Goal: Task Accomplishment & Management: Manage account settings

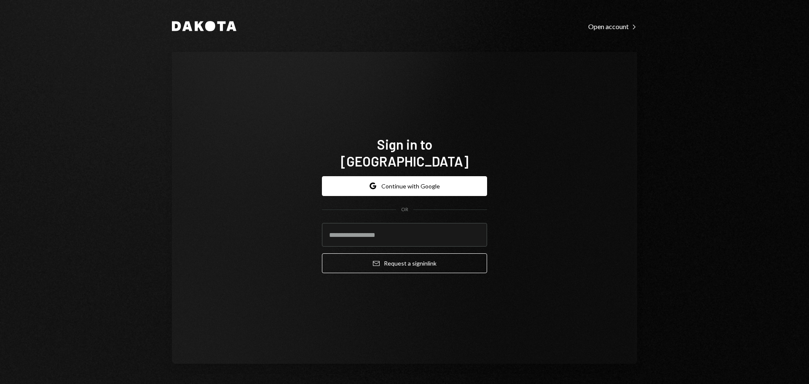
click at [350, 227] on input "email" at bounding box center [404, 235] width 165 height 24
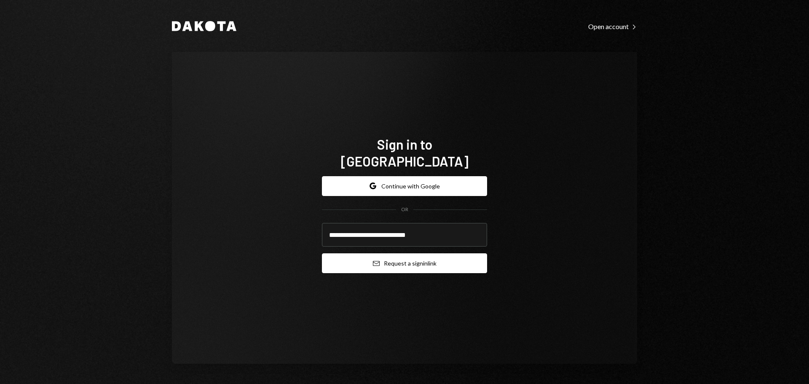
type input "**********"
click at [348, 256] on button "Email Request a sign in link" at bounding box center [404, 263] width 165 height 20
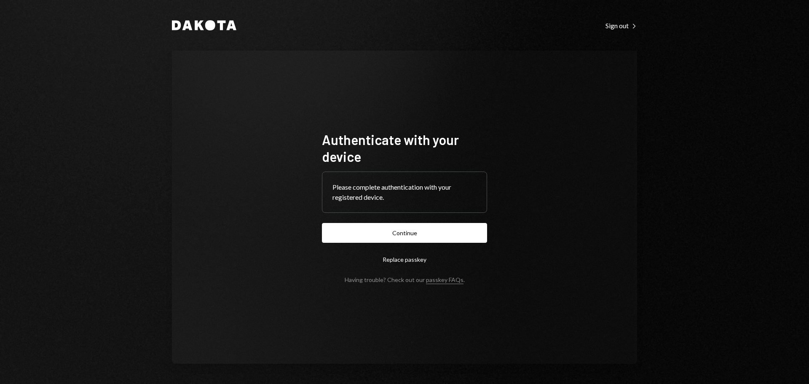
click at [327, 237] on button "Continue" at bounding box center [404, 233] width 165 height 20
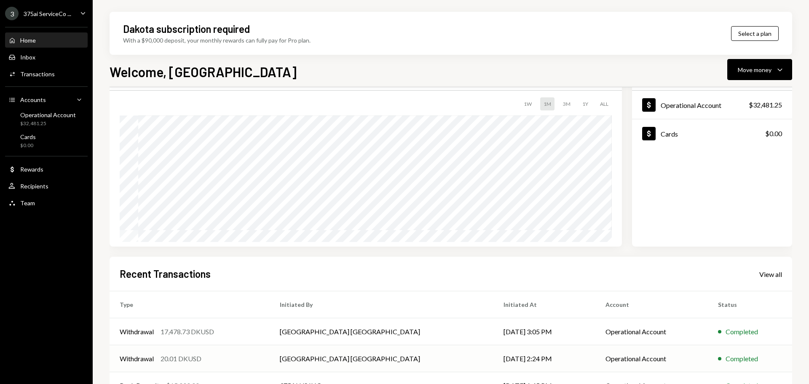
scroll to position [84, 0]
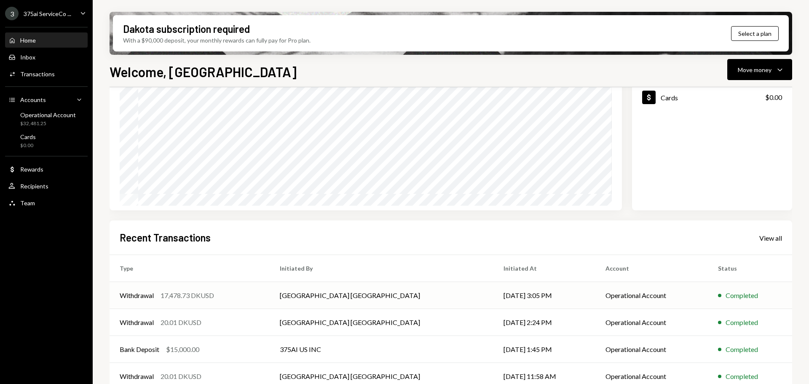
click at [246, 299] on div "Withdrawal 17,478.73 DKUSD" at bounding box center [190, 295] width 140 height 10
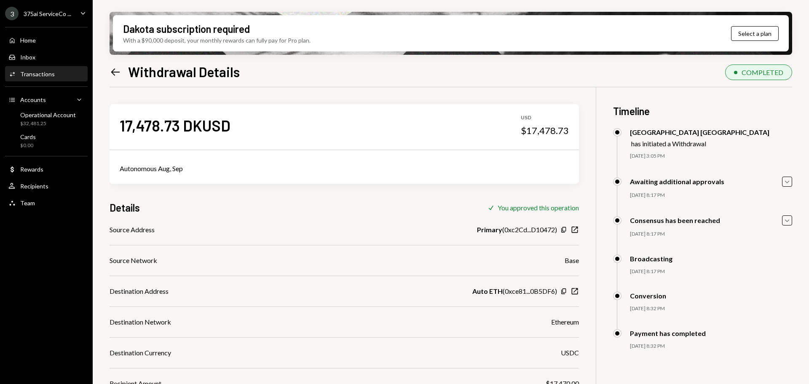
click at [695, 224] on div "Consensus has been reached" at bounding box center [675, 220] width 90 height 8
click at [789, 181] on icon "Caret Down" at bounding box center [786, 181] width 9 height 9
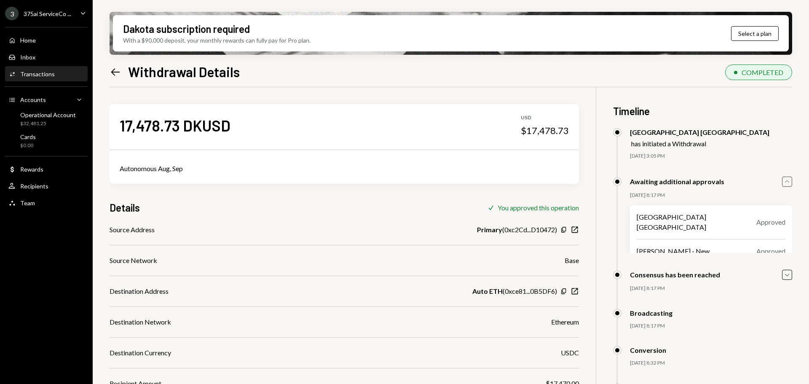
click at [789, 181] on icon "Caret Up" at bounding box center [786, 181] width 9 height 9
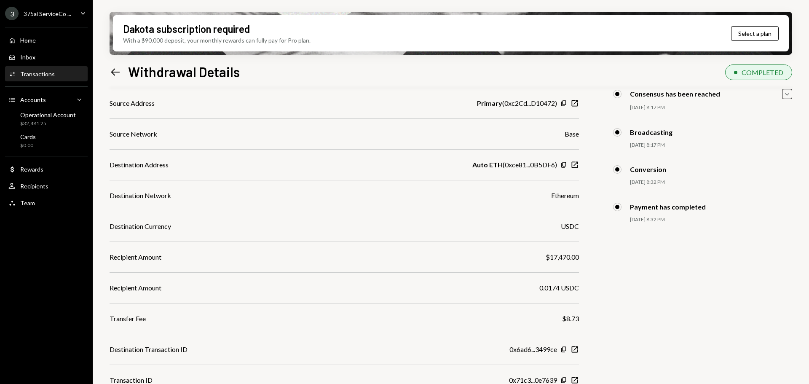
scroll to position [139, 0]
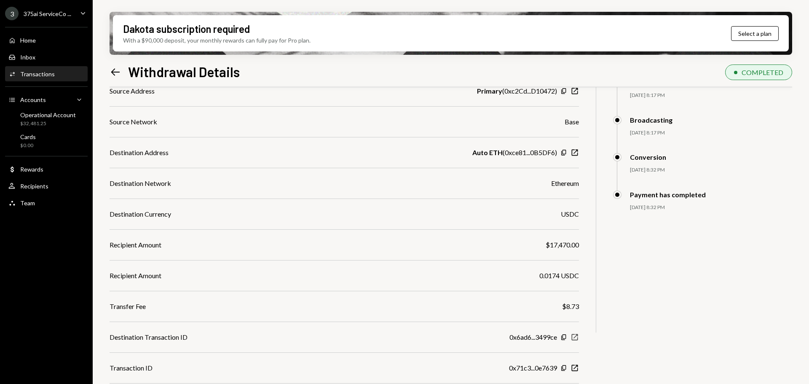
click at [573, 338] on icon "New Window" at bounding box center [574, 337] width 8 height 8
click at [72, 123] on div "$32,481.25" at bounding box center [48, 123] width 56 height 7
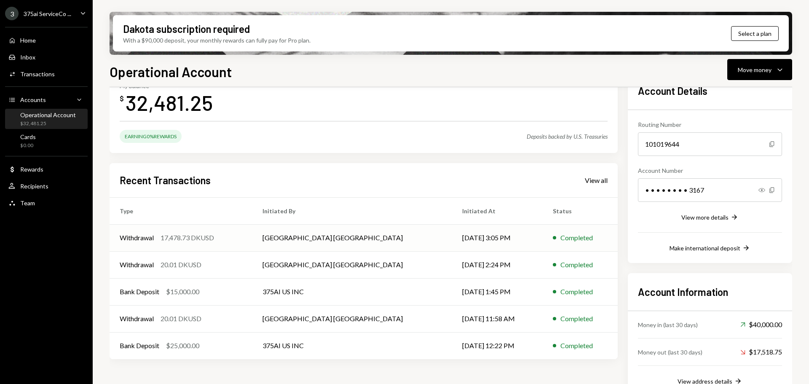
scroll to position [74, 0]
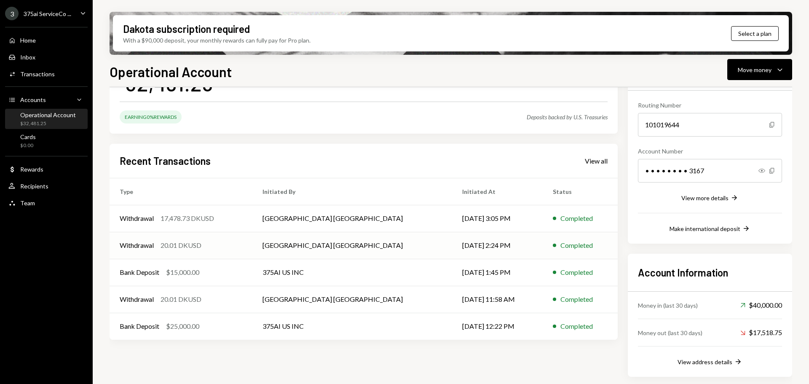
click at [222, 243] on div "Withdrawal 20.01 DKUSD" at bounding box center [181, 245] width 123 height 10
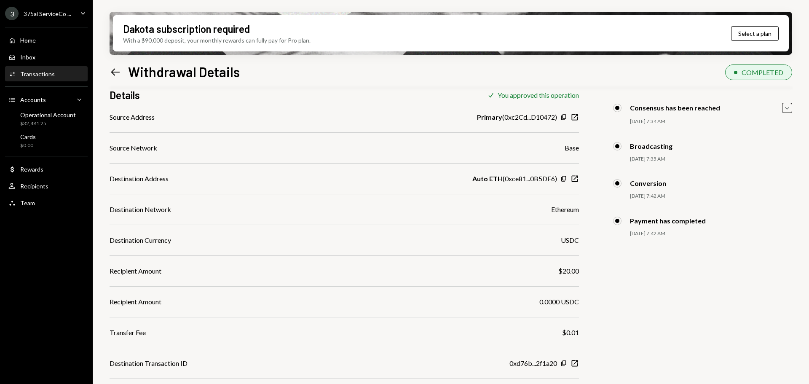
scroll to position [139, 0]
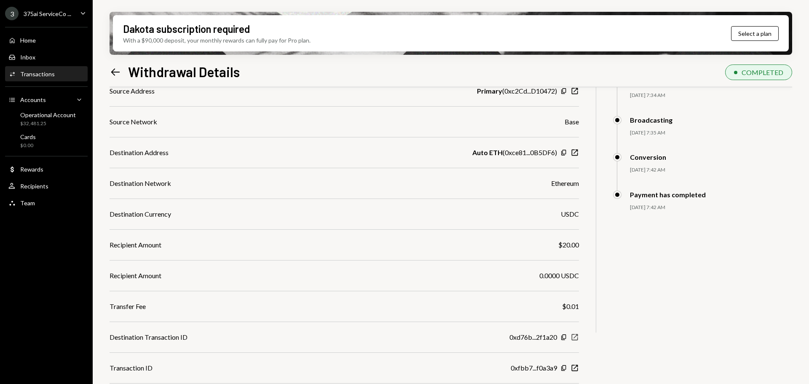
click at [574, 336] on icon "New Window" at bounding box center [574, 337] width 8 height 8
click at [39, 120] on div "$32,481.25" at bounding box center [48, 123] width 56 height 7
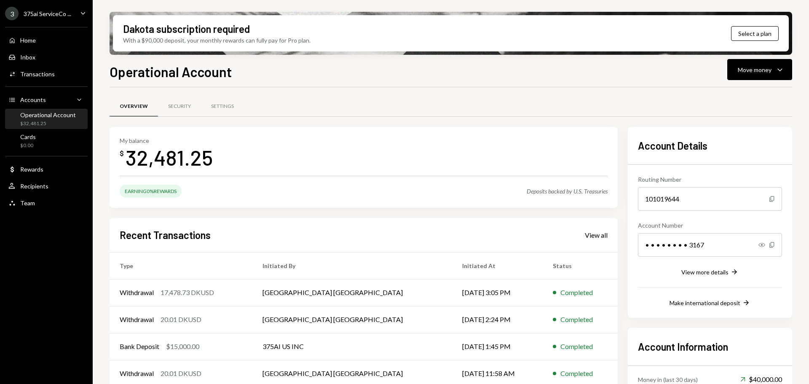
click at [32, 17] on div "3 375ai ServiceCo ..." at bounding box center [38, 13] width 66 height 13
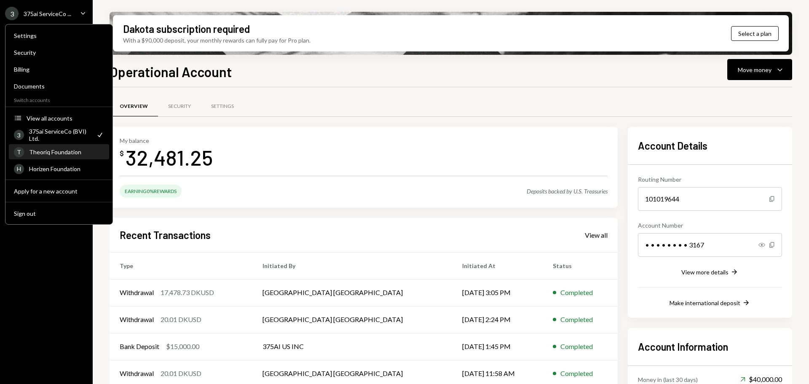
click at [61, 146] on div "T Theoriq Foundation" at bounding box center [59, 152] width 90 height 14
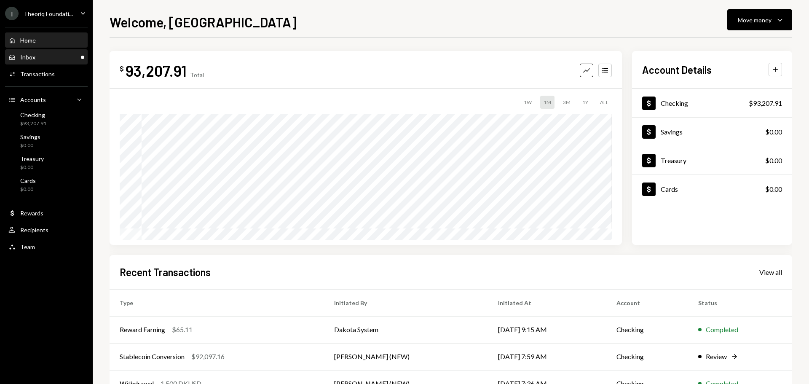
click at [49, 55] on div "Inbox Inbox" at bounding box center [46, 57] width 76 height 8
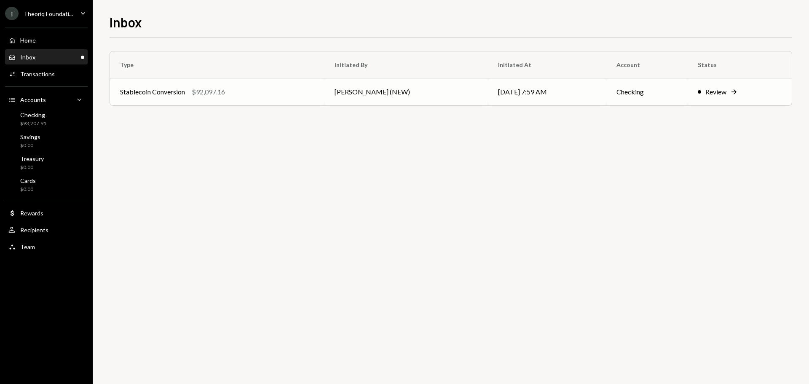
click at [152, 95] on div "Stablecoin Conversion" at bounding box center [152, 92] width 65 height 10
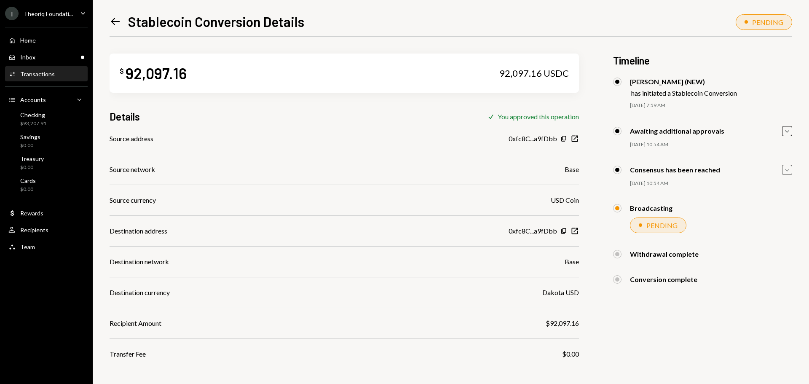
click at [785, 171] on icon "Caret Down" at bounding box center [786, 169] width 9 height 9
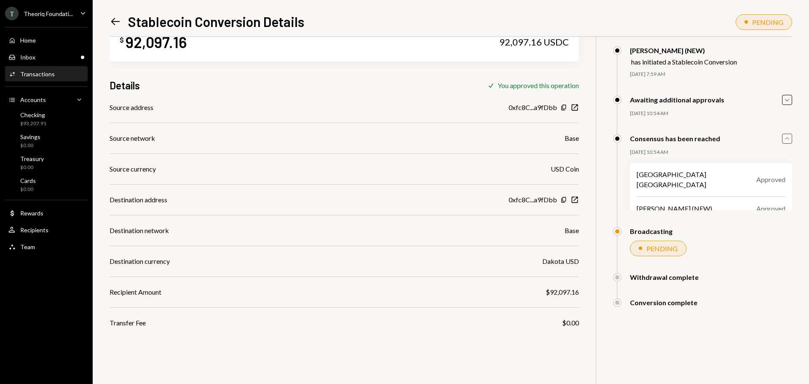
scroll to position [37, 0]
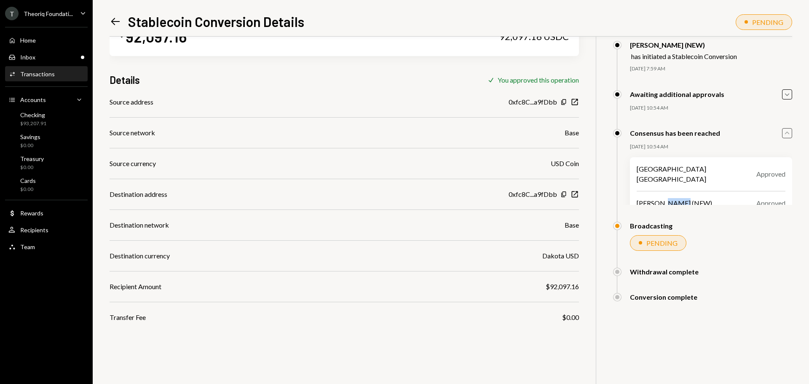
drag, startPoint x: 660, startPoint y: 195, endPoint x: 677, endPoint y: 192, distance: 17.2
click at [677, 198] on div "[PERSON_NAME] (NEW)" at bounding box center [673, 203] width 75 height 10
click at [666, 176] on div "[GEOGRAPHIC_DATA] [GEOGRAPHIC_DATA] Approved [PERSON_NAME] (NEW) Approved" at bounding box center [711, 186] width 162 height 58
click at [789, 133] on icon "Caret Up" at bounding box center [786, 132] width 9 height 9
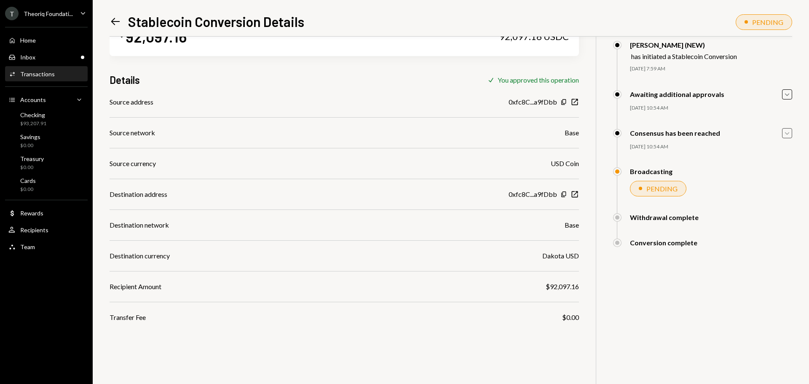
scroll to position [0, 0]
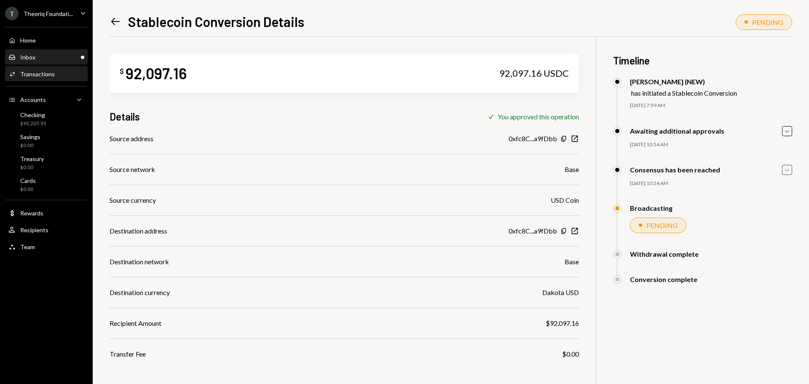
click at [49, 58] on div "Inbox Inbox" at bounding box center [46, 57] width 76 height 8
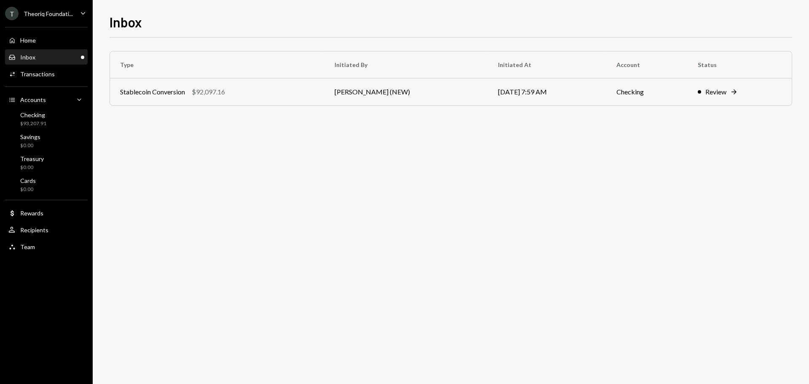
click at [51, 16] on div "Theoriq Foundati..." at bounding box center [48, 13] width 49 height 7
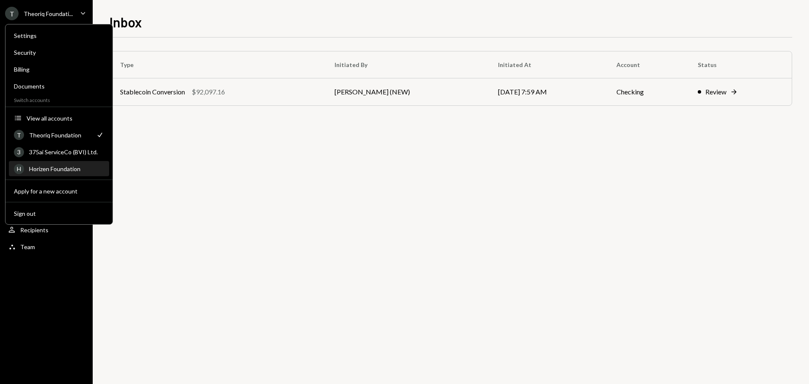
click at [58, 165] on div "Horizen Foundation" at bounding box center [66, 168] width 75 height 7
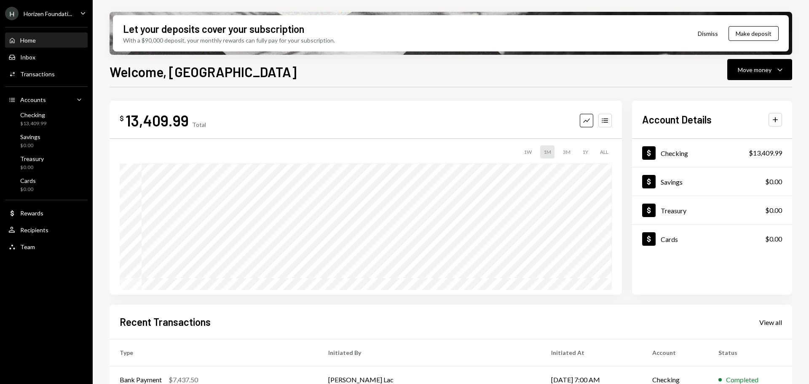
click at [66, 13] on div "Horizen Foundati..." at bounding box center [48, 13] width 48 height 7
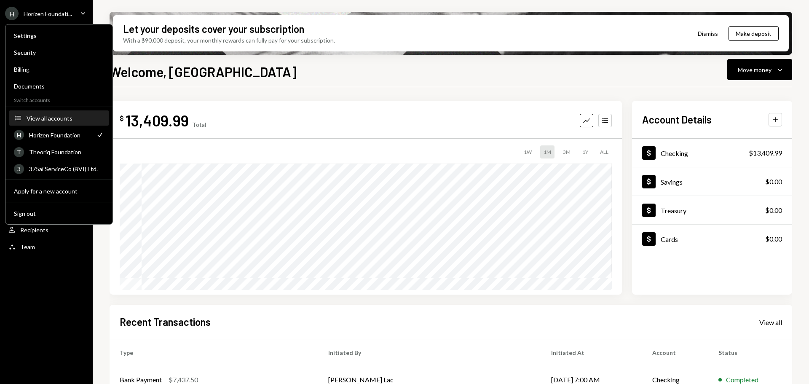
click at [62, 118] on div "View all accounts" at bounding box center [65, 118] width 77 height 7
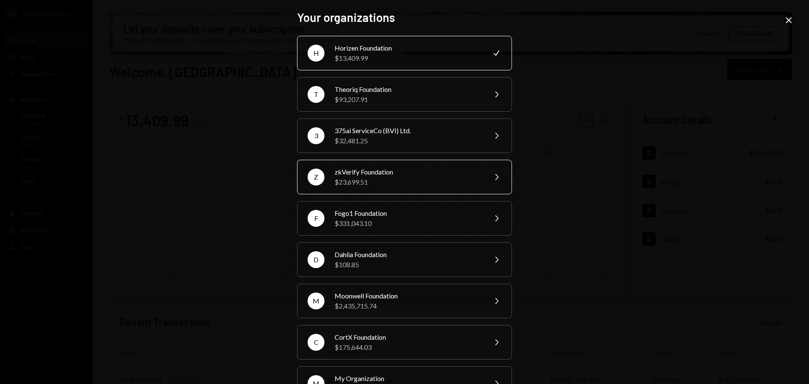
click at [370, 183] on div "$23,699.51" at bounding box center [407, 182] width 147 height 10
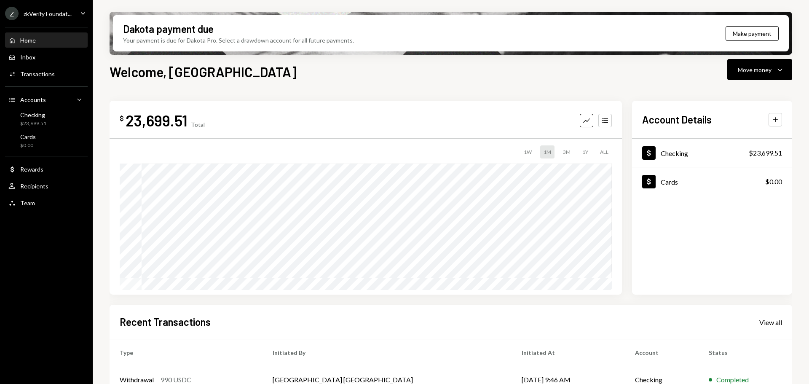
click at [78, 20] on ul "Z zkVerify Foundat... Caret Down Home Home Inbox Inbox Activities Transactions …" at bounding box center [46, 106] width 93 height 212
click at [79, 15] on icon "Caret Down" at bounding box center [82, 12] width 9 height 9
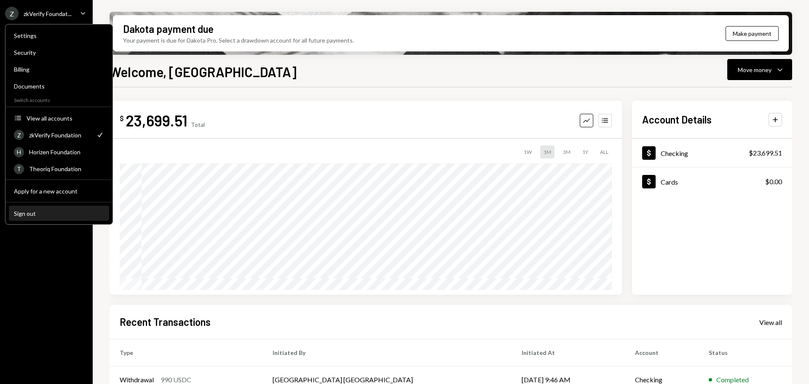
click at [47, 216] on div "Sign out" at bounding box center [59, 213] width 90 height 7
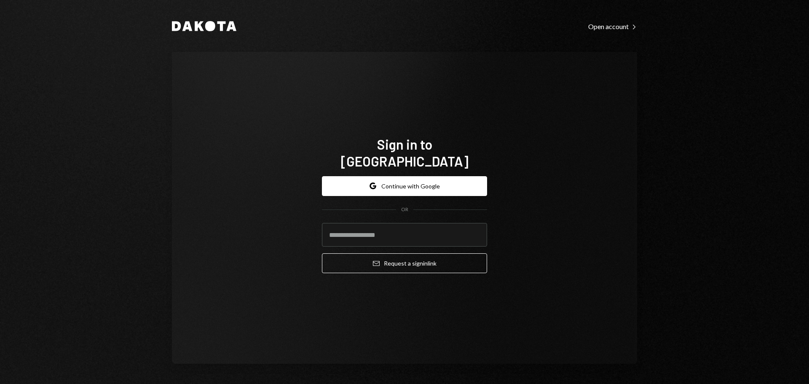
click at [230, 230] on div "Sign in to [GEOGRAPHIC_DATA] Google Continue with Google OR Email Request a sig…" at bounding box center [404, 208] width 465 height 312
